Goal: Task Accomplishment & Management: Manage account settings

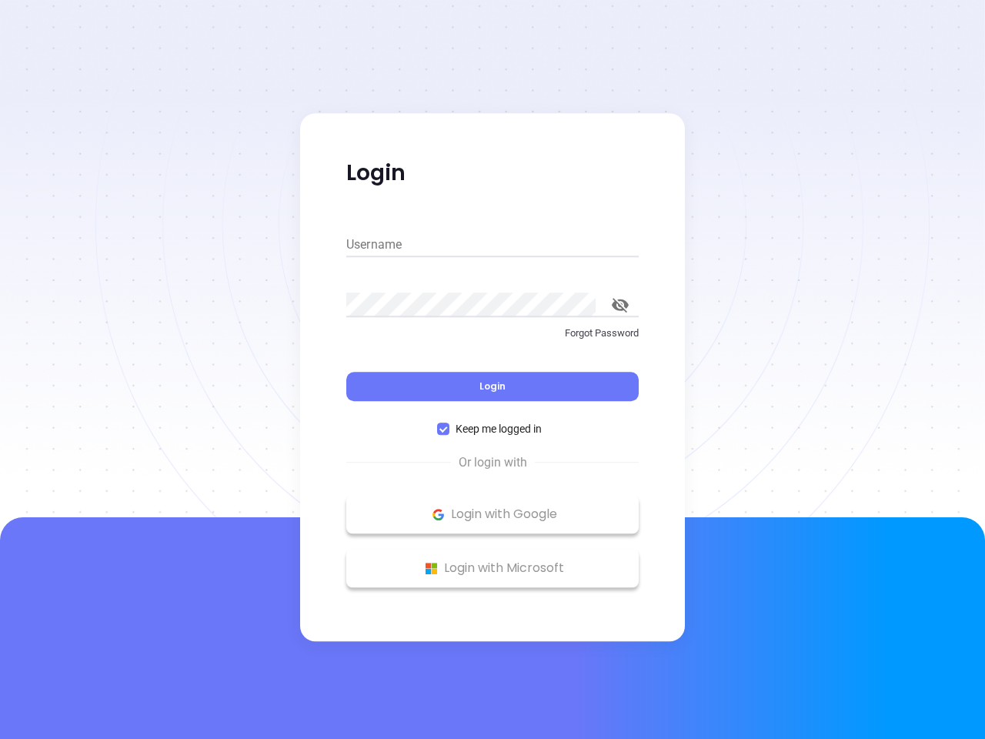
click at [493, 369] on div "Login" at bounding box center [492, 377] width 292 height 48
click at [493, 245] on input "Username" at bounding box center [492, 244] width 292 height 25
click at [620, 305] on icon "toggle password visibility" at bounding box center [620, 305] width 17 height 15
click at [493, 386] on span "Login" at bounding box center [492, 385] width 26 height 13
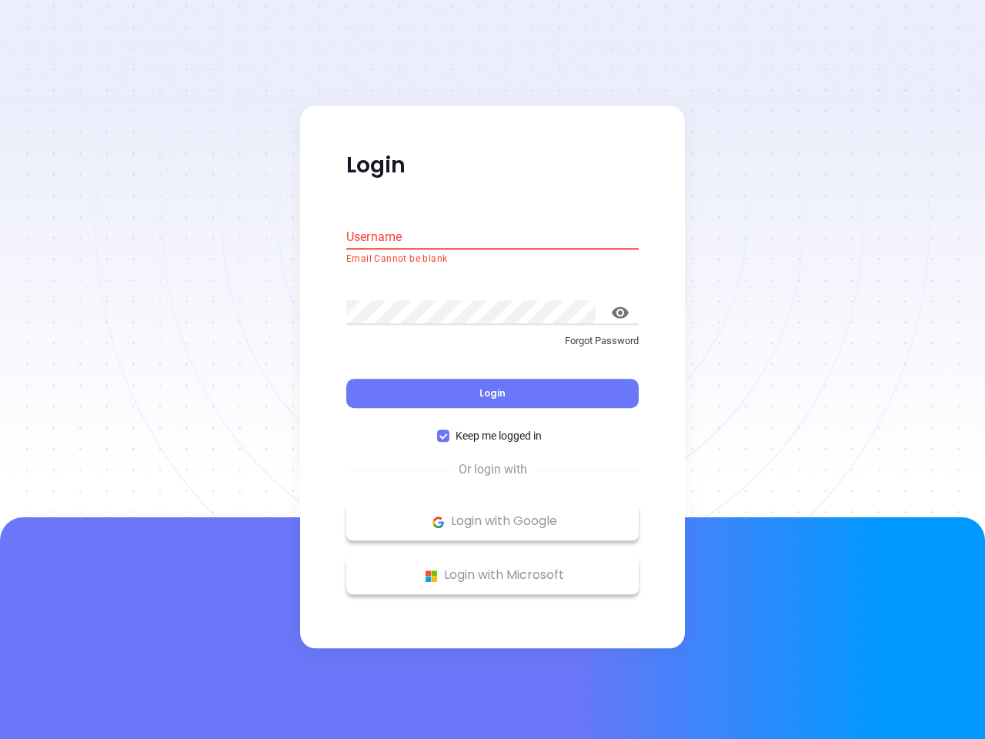
click at [493, 429] on span "Keep me logged in" at bounding box center [498, 436] width 99 height 17
click at [449, 430] on input "Keep me logged in" at bounding box center [443, 436] width 12 height 12
checkbox input "false"
click at [493, 514] on p "Login with Google" at bounding box center [492, 521] width 277 height 23
click at [493, 568] on p "Login with Microsoft" at bounding box center [492, 575] width 277 height 23
